Goal: Task Accomplishment & Management: Use online tool/utility

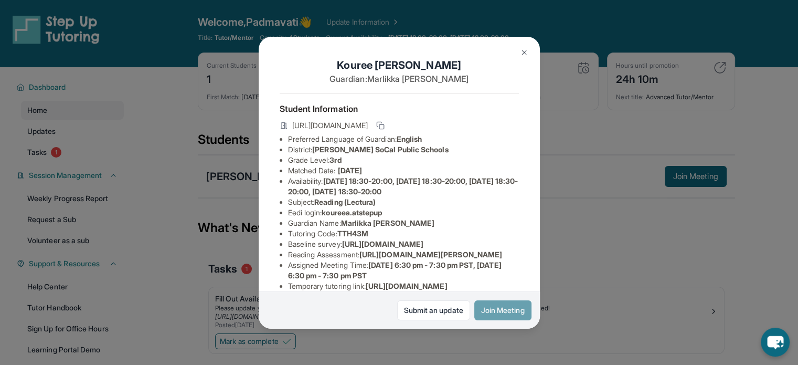
click at [505, 304] on button "Join Meeting" at bounding box center [503, 310] width 57 height 20
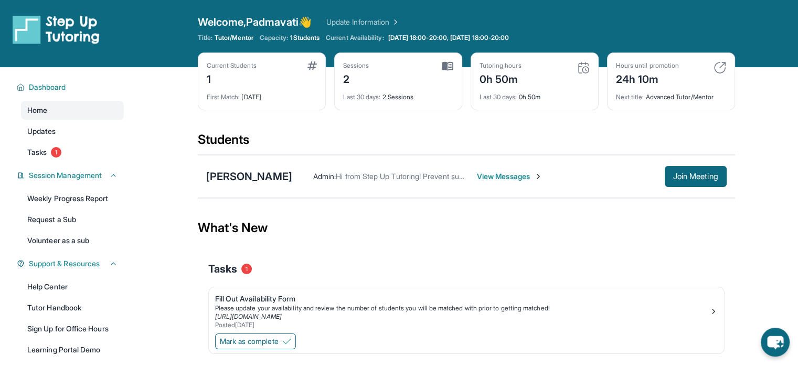
click at [500, 180] on span "View Messages" at bounding box center [510, 176] width 66 height 10
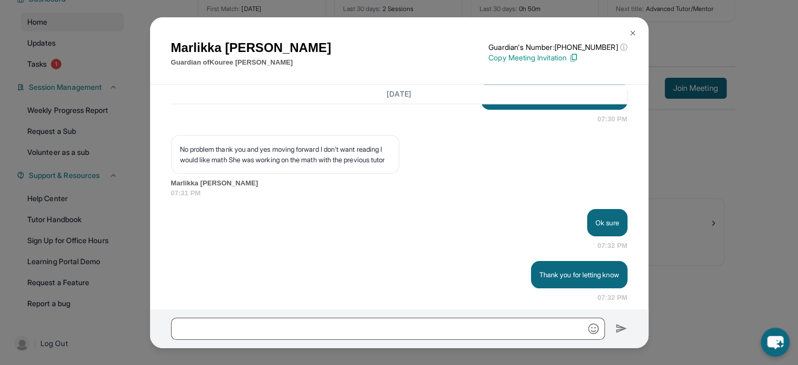
scroll to position [1612, 0]
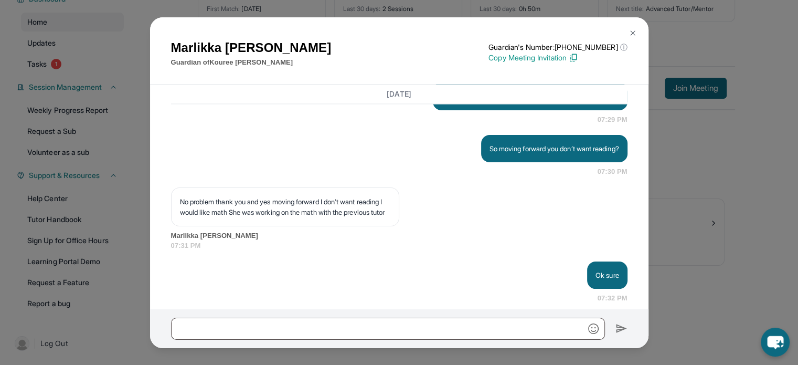
click at [634, 31] on img at bounding box center [633, 33] width 8 height 8
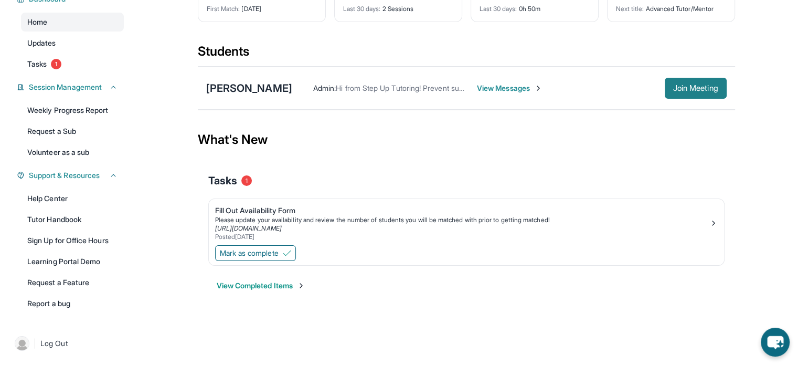
click at [708, 87] on span "Join Meeting" at bounding box center [695, 88] width 45 height 6
click at [255, 90] on div "[PERSON_NAME]" at bounding box center [249, 88] width 86 height 15
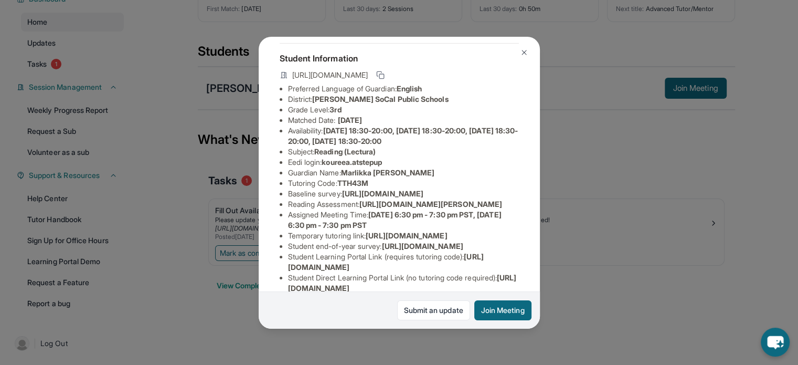
scroll to position [0, 0]
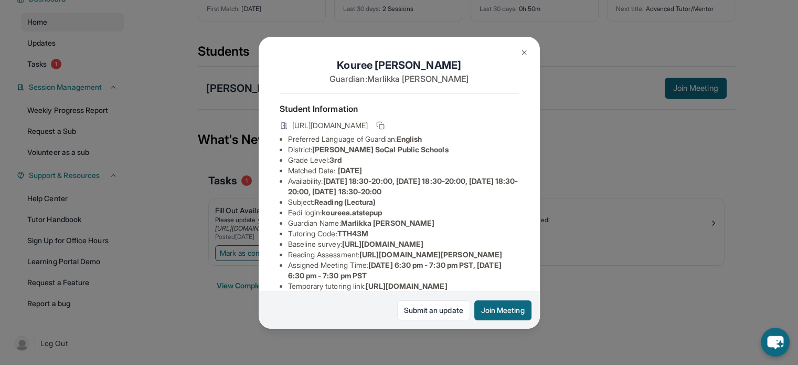
click at [368, 130] on span "[URL][DOMAIN_NAME]" at bounding box center [330, 125] width 76 height 10
drag, startPoint x: 443, startPoint y: 133, endPoint x: 289, endPoint y: 123, distance: 154.1
click at [289, 123] on div "[URL][DOMAIN_NAME]" at bounding box center [399, 126] width 239 height 15
drag, startPoint x: 300, startPoint y: 128, endPoint x: 586, endPoint y: 152, distance: 286.6
click at [586, 152] on div "Kouree Aubrey Guardian: Marlikka Chiles Student Information https://student-por…" at bounding box center [399, 182] width 798 height 365
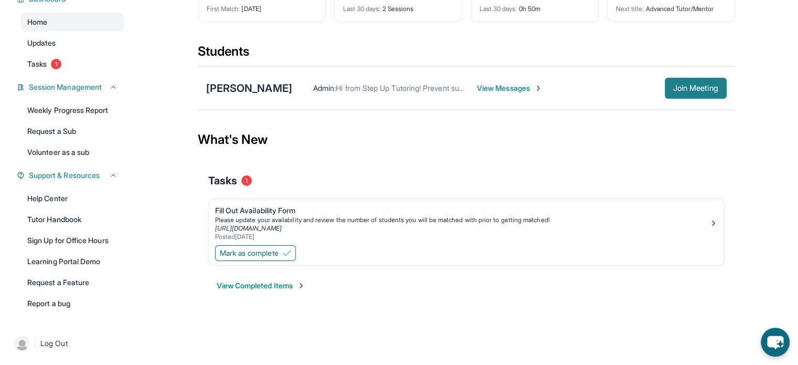
click at [674, 91] on span "Join Meeting" at bounding box center [695, 88] width 45 height 6
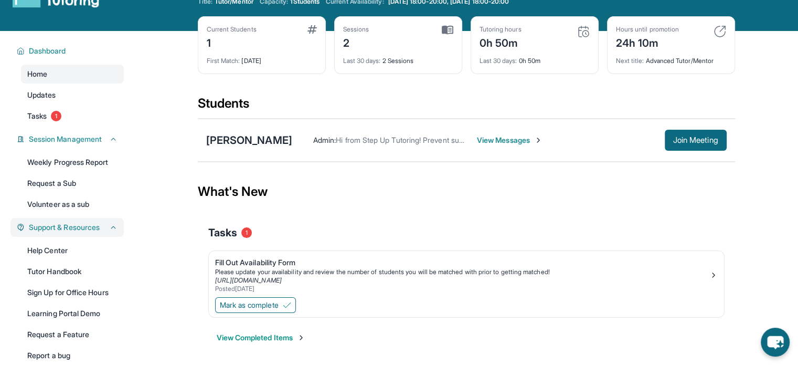
scroll to position [88, 0]
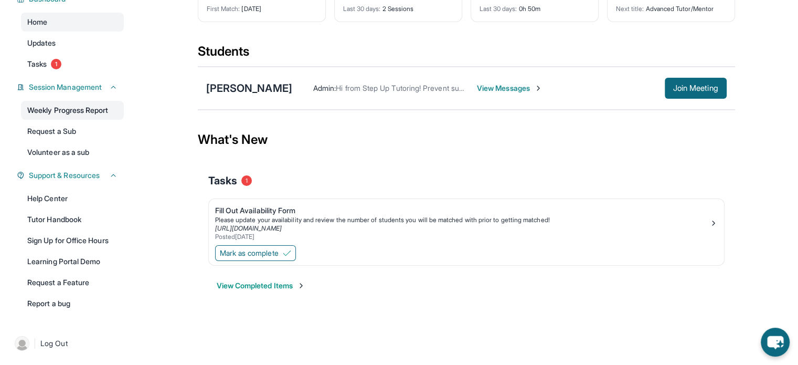
click at [109, 112] on link "Weekly Progress Report" at bounding box center [72, 110] width 103 height 19
click at [78, 218] on link "Tutor Handbook" at bounding box center [72, 219] width 103 height 19
click at [245, 88] on div "[PERSON_NAME]" at bounding box center [249, 88] width 86 height 15
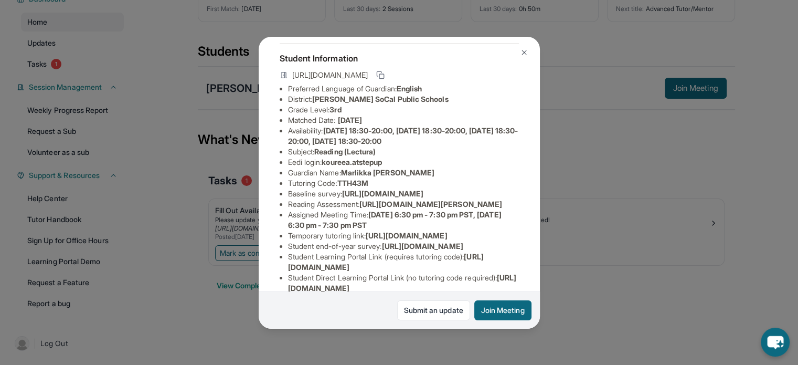
scroll to position [0, 0]
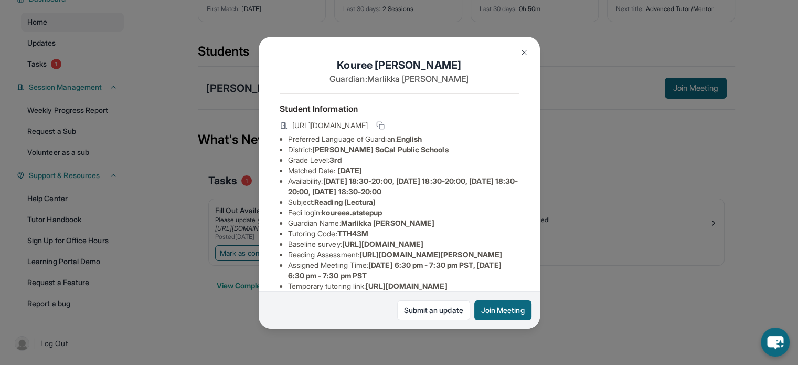
drag, startPoint x: 292, startPoint y: 124, endPoint x: 451, endPoint y: 136, distance: 160.0
click at [368, 131] on span "[URL][DOMAIN_NAME]" at bounding box center [330, 125] width 76 height 10
copy span "[URL][DOMAIN_NAME]"
